Goal: Navigation & Orientation: Find specific page/section

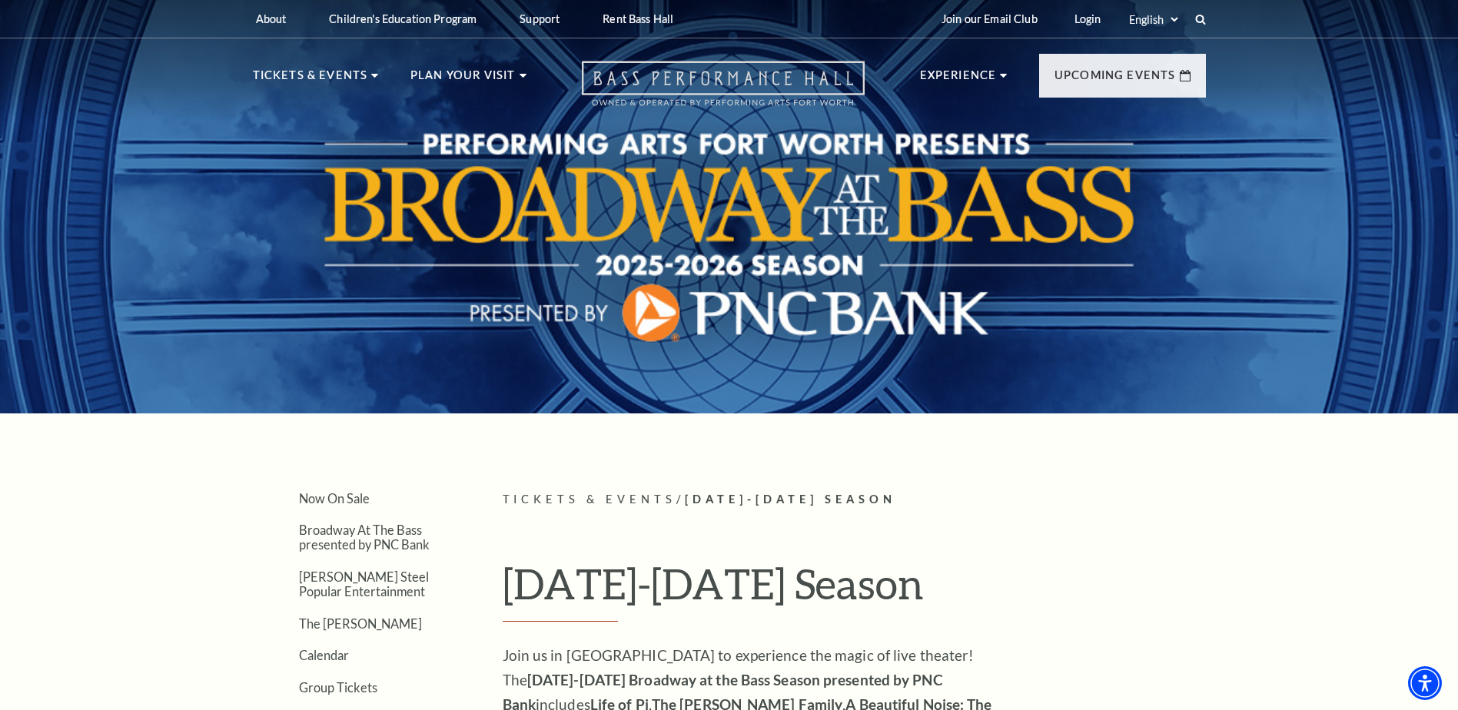
click at [831, 78] on icon "Open this option" at bounding box center [723, 83] width 283 height 45
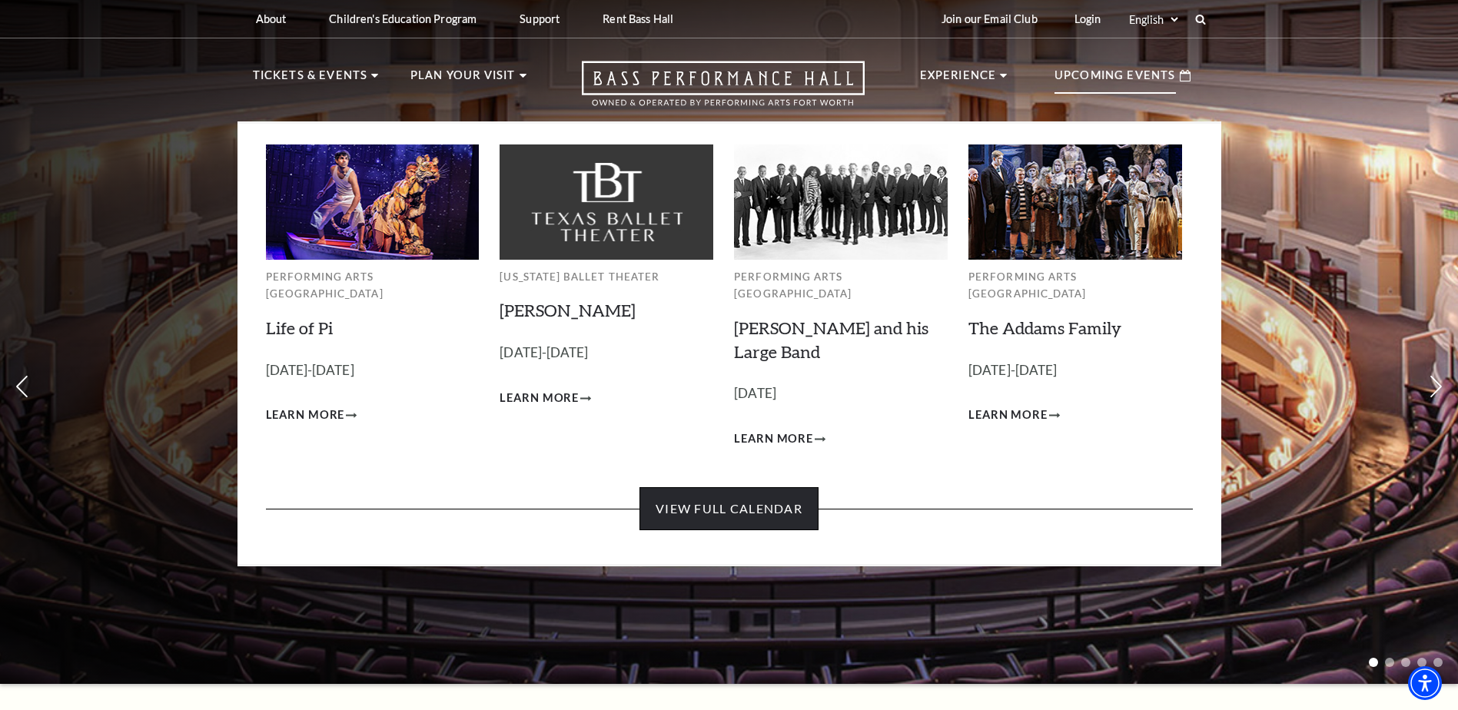
click at [693, 488] on link "View Full Calendar" at bounding box center [728, 508] width 179 height 43
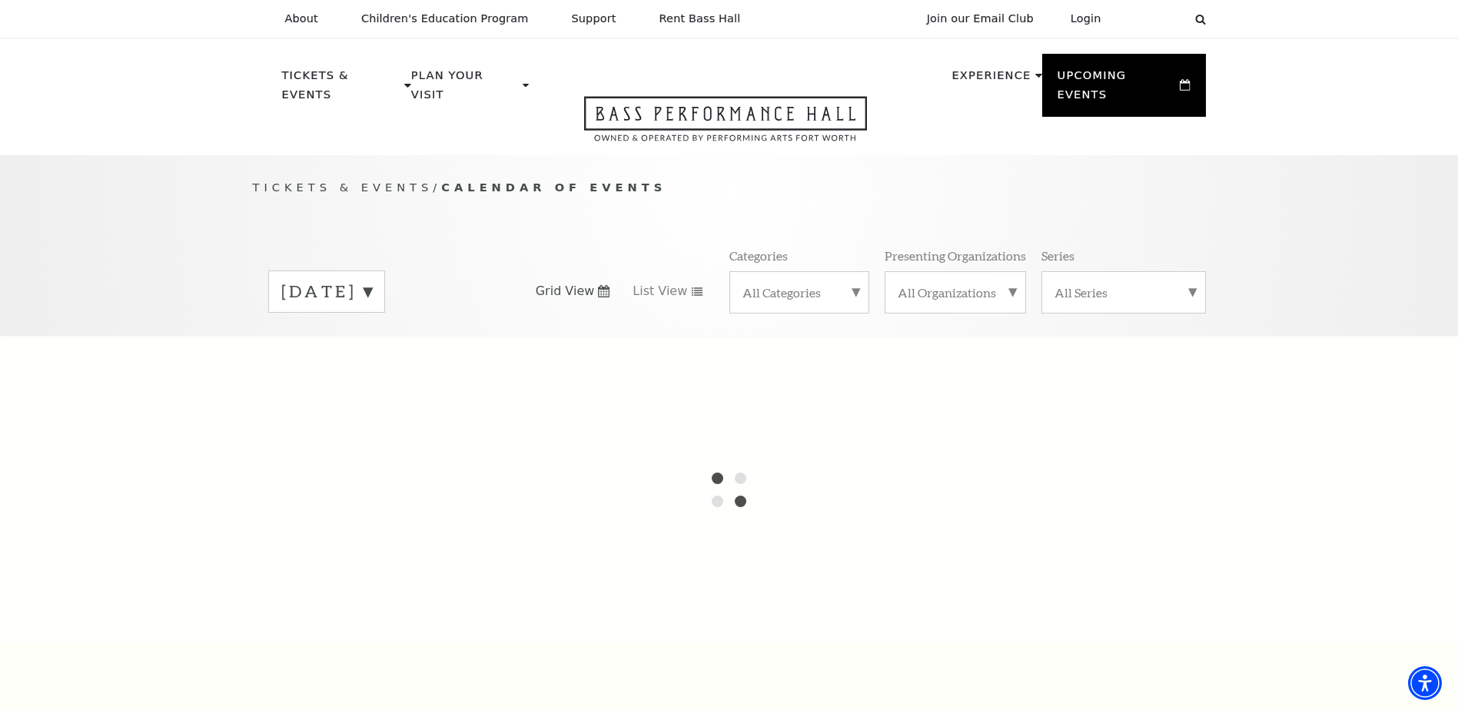
click at [372, 280] on label "September 2025" at bounding box center [326, 292] width 91 height 24
click at [372, 307] on label "October 2025" at bounding box center [326, 323] width 91 height 33
click at [735, 98] on icon "Open this option" at bounding box center [725, 118] width 283 height 45
